Goal: Information Seeking & Learning: Learn about a topic

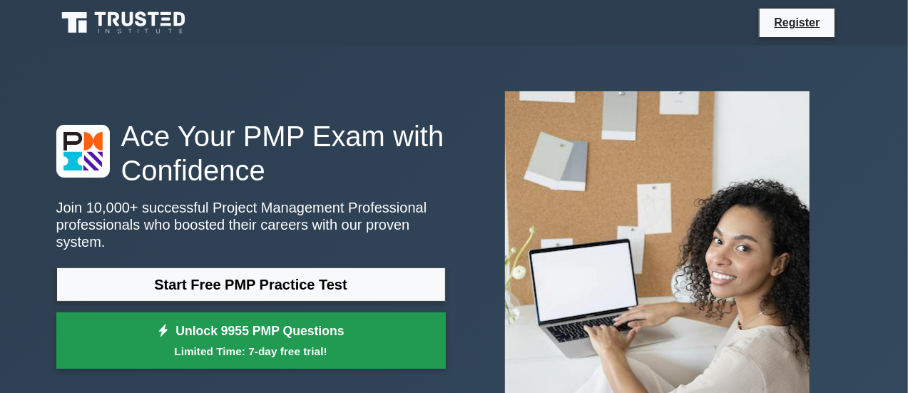
click at [287, 333] on link "Unlock 9955 PMP Questions Limited Time: 7-day free trial!" at bounding box center [250, 340] width 389 height 57
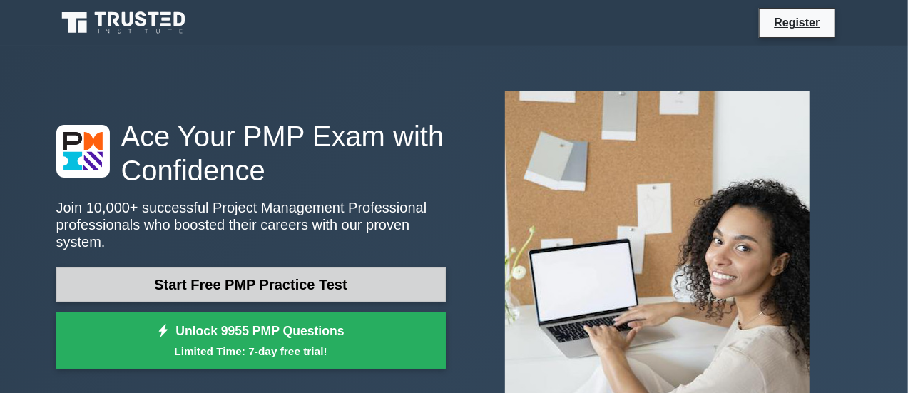
click at [235, 275] on link "Start Free PMP Practice Test" at bounding box center [250, 284] width 389 height 34
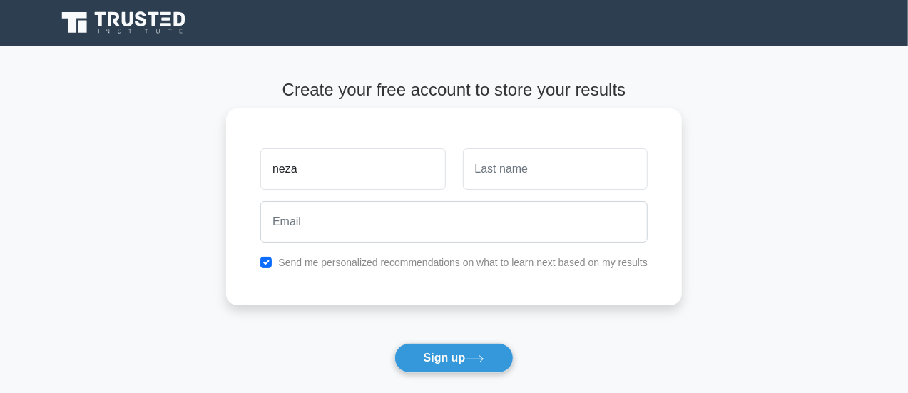
type input "neza"
click at [532, 169] on input "text" at bounding box center [555, 168] width 185 height 41
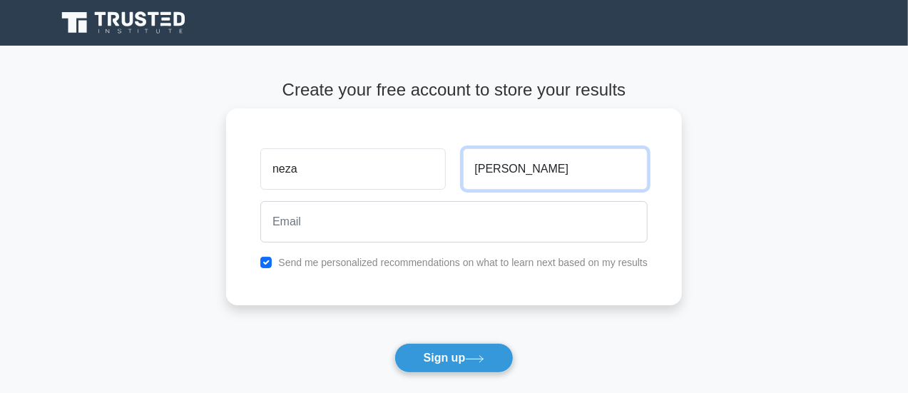
type input "[PERSON_NAME]"
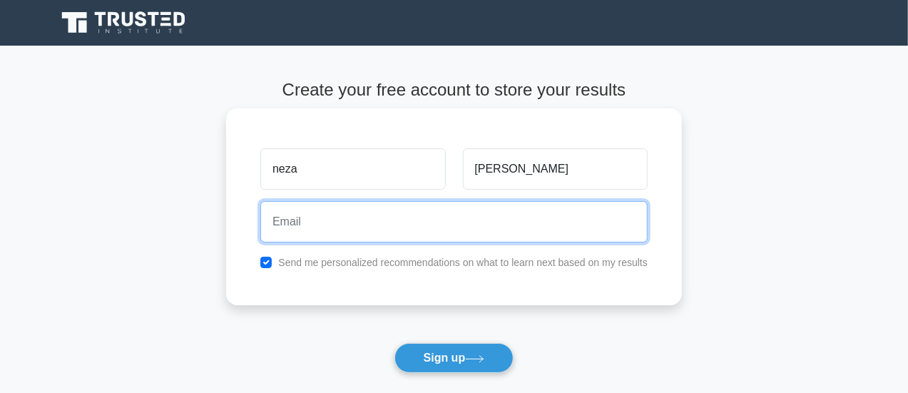
click at [364, 229] on input "email" at bounding box center [453, 221] width 387 height 41
type input "[EMAIL_ADDRESS][DOMAIN_NAME]"
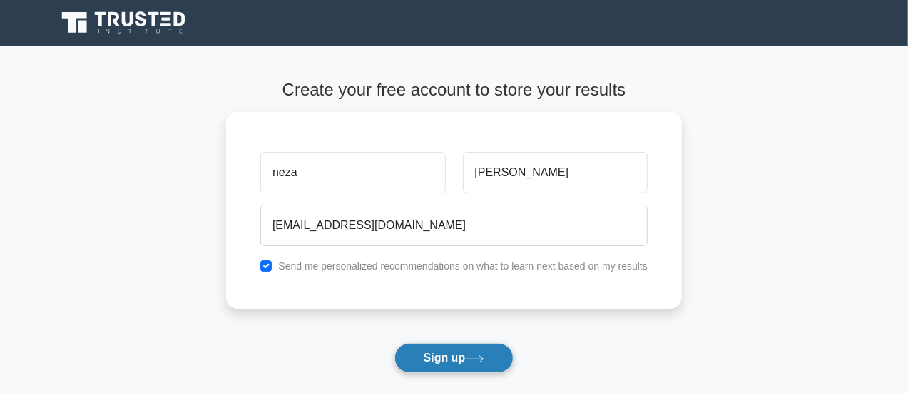
click at [436, 359] on button "Sign up" at bounding box center [454, 358] width 120 height 30
click at [434, 352] on form "Create your free account to store your results neza Christine nezachristine@gma…" at bounding box center [454, 258] width 456 height 356
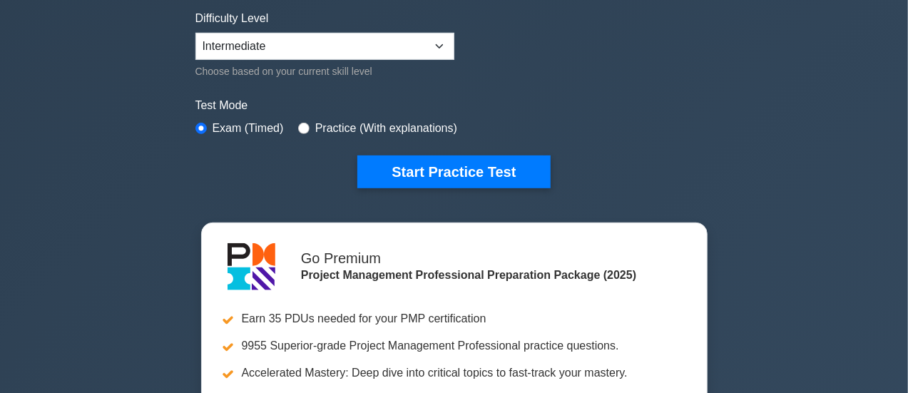
scroll to position [351, 0]
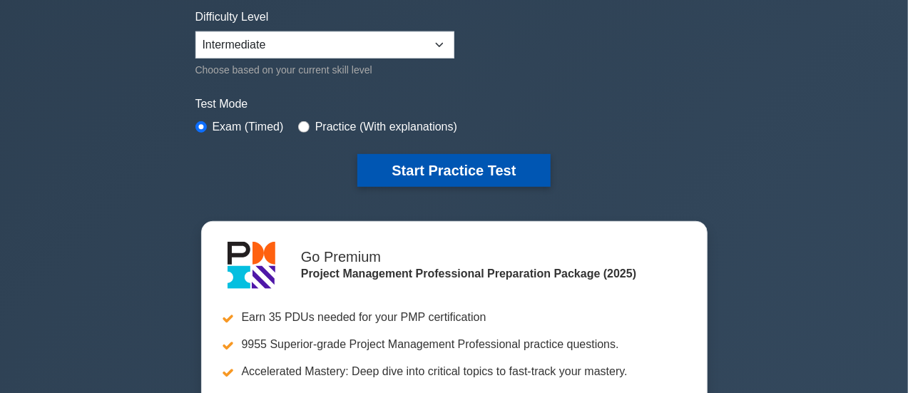
click at [464, 171] on button "Start Practice Test" at bounding box center [453, 170] width 192 height 33
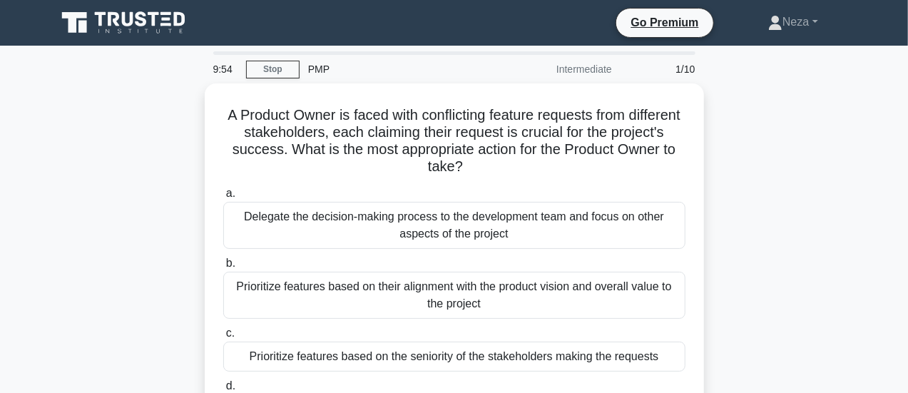
click at [125, 199] on div "A Product Owner is faced with conflicting feature requests from different stake…" at bounding box center [454, 272] width 813 height 378
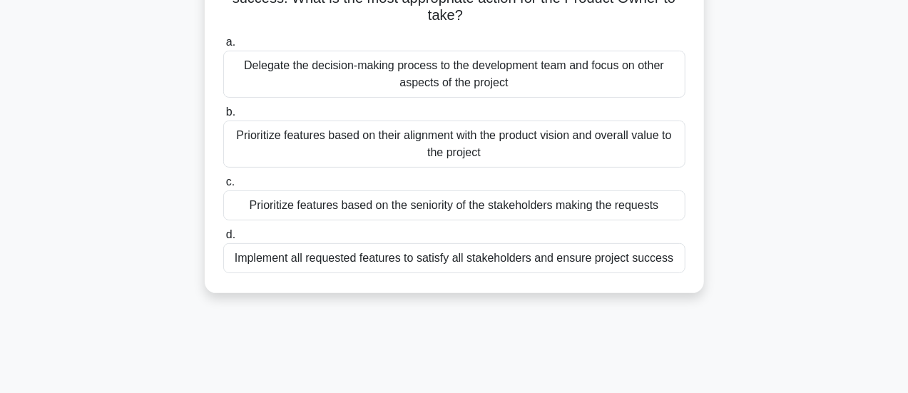
scroll to position [130, 0]
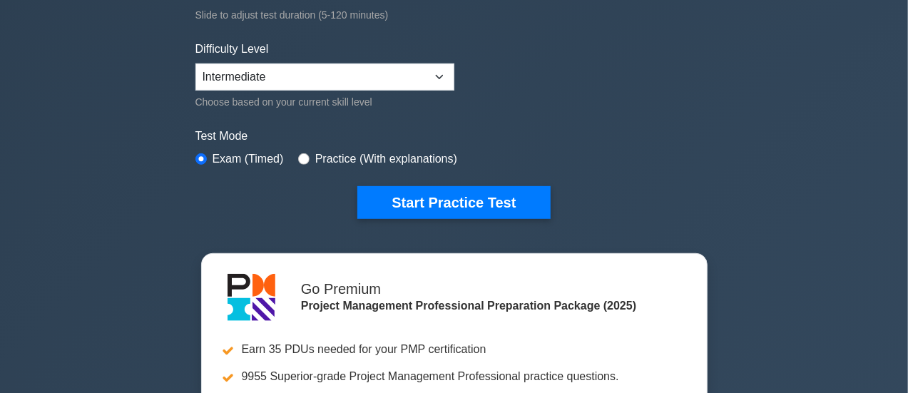
scroll to position [319, 0]
